Goal: Find specific page/section: Find specific page/section

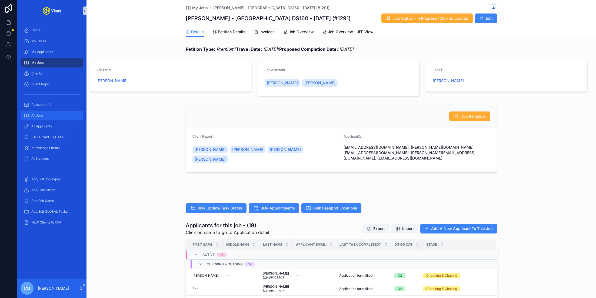
click at [43, 116] on span "All Jobs" at bounding box center [37, 116] width 12 height 4
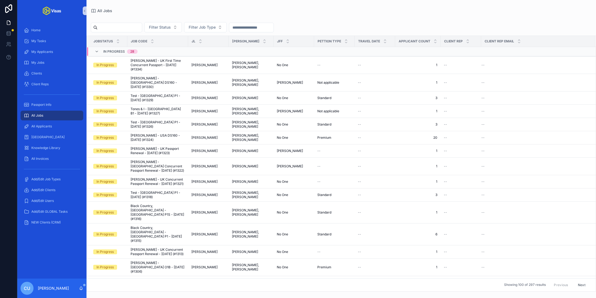
click at [135, 30] on input "scrollable content" at bounding box center [120, 28] width 44 height 8
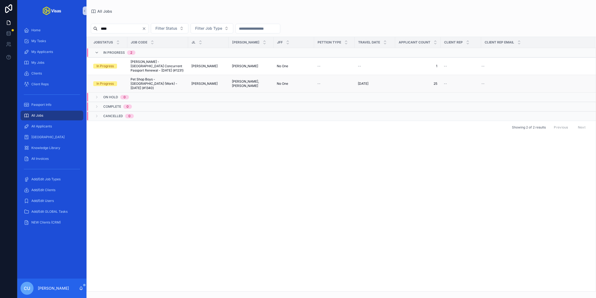
type input "***"
click at [155, 77] on span "Pet Shop Boys - [GEOGRAPHIC_DATA] (Work) - [DATE] (#1340)" at bounding box center [158, 83] width 54 height 13
